Goal: Task Accomplishment & Management: Manage account settings

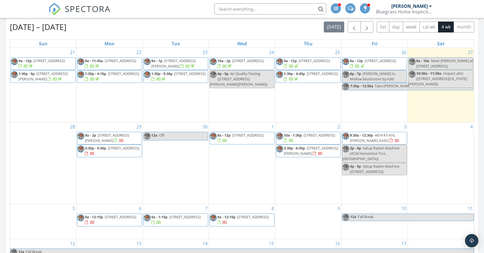
scroll to position [247, 0]
click at [279, 7] on input "text" at bounding box center [270, 8] width 112 height 11
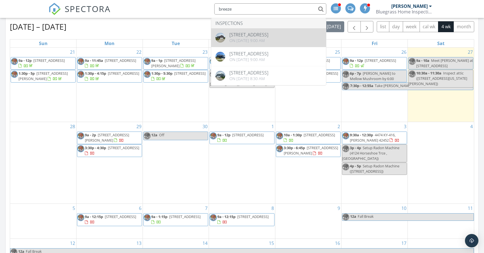
type input "breeze"
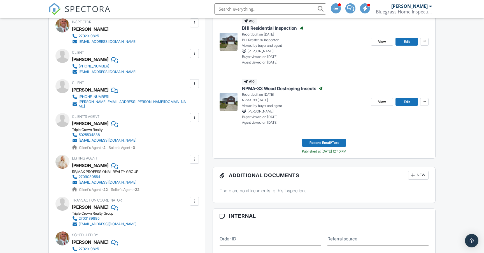
scroll to position [166, 0]
click at [383, 41] on span "View" at bounding box center [382, 42] width 8 height 6
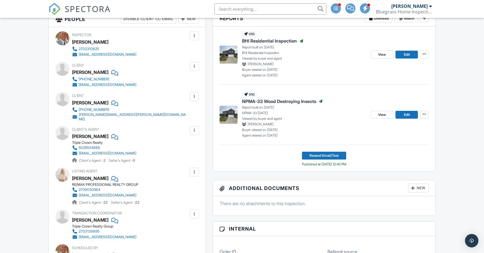
scroll to position [154, 0]
click at [379, 114] on span "View" at bounding box center [382, 115] width 8 height 6
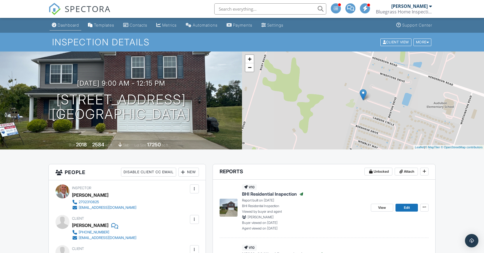
scroll to position [0, 0]
click at [72, 28] on link "Dashboard" at bounding box center [66, 25] width 32 height 10
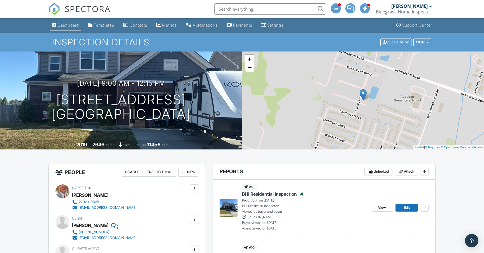
click at [71, 23] on div "Dashboard" at bounding box center [68, 25] width 21 height 5
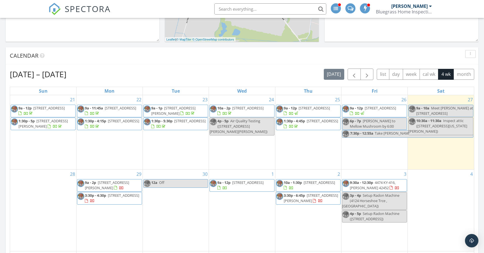
scroll to position [215, 0]
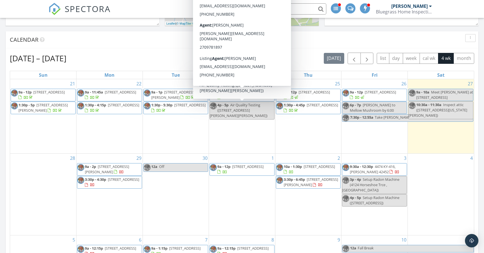
click at [302, 11] on input "text" at bounding box center [270, 8] width 112 height 11
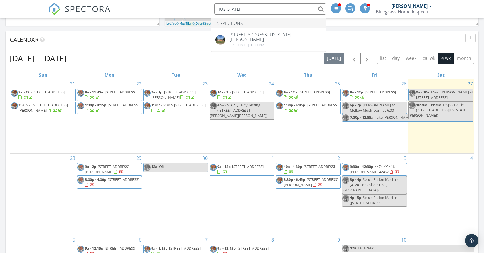
type input "[US_STATE]"
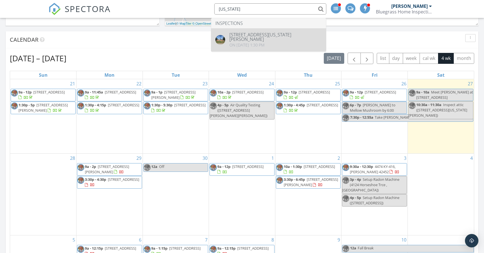
drag, startPoint x: 302, startPoint y: 11, endPoint x: 290, endPoint y: 36, distance: 27.7
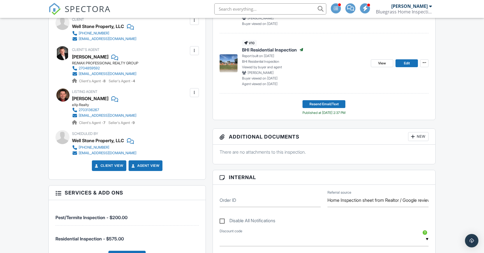
scroll to position [206, 0]
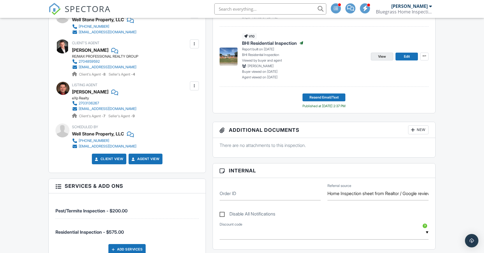
click at [385, 57] on span "View" at bounding box center [382, 57] width 8 height 6
click at [321, 97] on span "Resend Email/Text" at bounding box center [324, 98] width 29 height 6
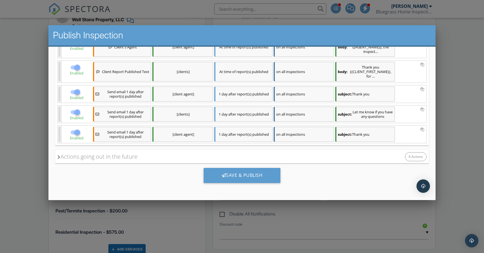
scroll to position [153, 0]
click at [240, 179] on div "Save & Publish" at bounding box center [241, 175] width 77 height 15
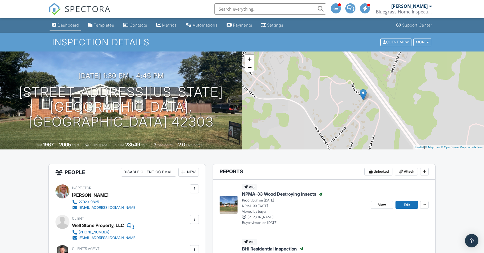
click at [70, 25] on div "Dashboard" at bounding box center [68, 25] width 21 height 5
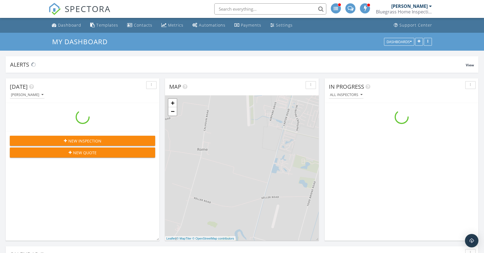
scroll to position [510, 484]
